Goal: Navigation & Orientation: Find specific page/section

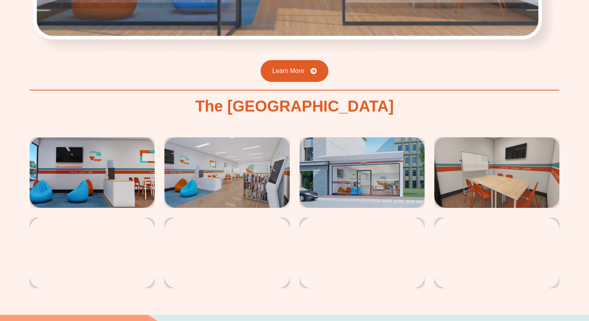
scroll to position [1347, 0]
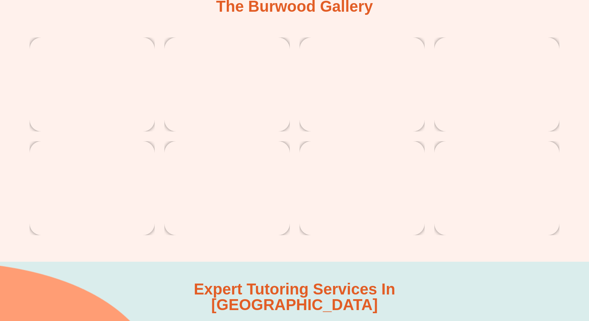
scroll to position [1446, 0]
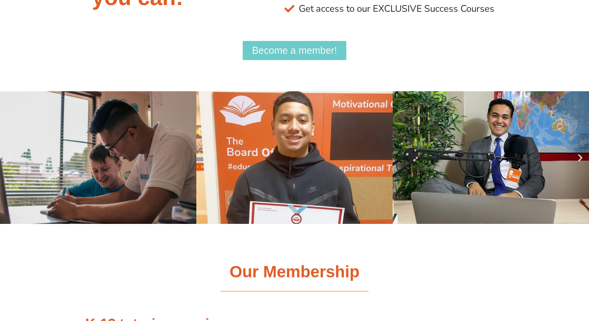
scroll to position [339, 0]
click at [579, 158] on icon "Next slide" at bounding box center [581, 157] width 10 height 10
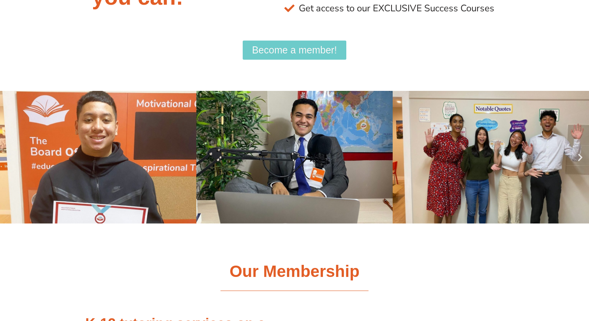
click at [579, 158] on icon "Next slide" at bounding box center [581, 157] width 10 height 10
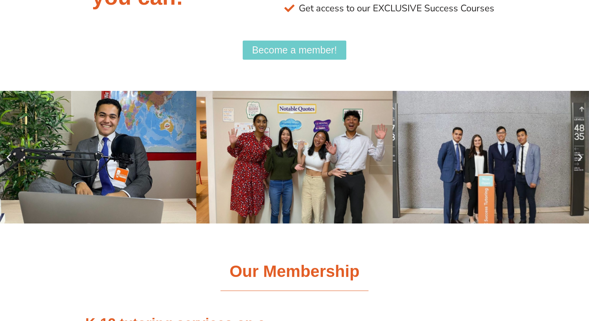
click at [579, 158] on icon "Next slide" at bounding box center [581, 157] width 10 height 10
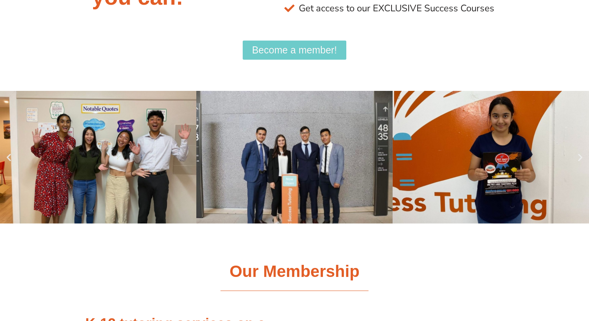
click at [579, 158] on icon "Next slide" at bounding box center [581, 157] width 10 height 10
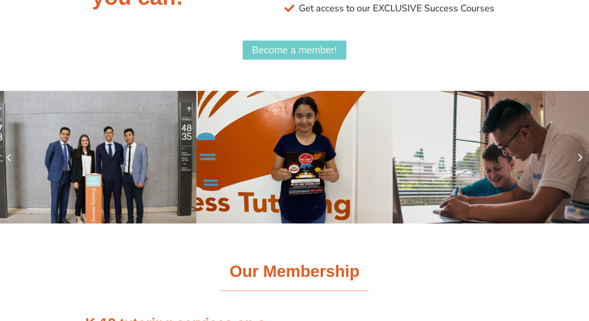
click at [579, 158] on icon "Next slide" at bounding box center [581, 157] width 10 height 10
